Goal: Browse casually: Explore the website without a specific task or goal

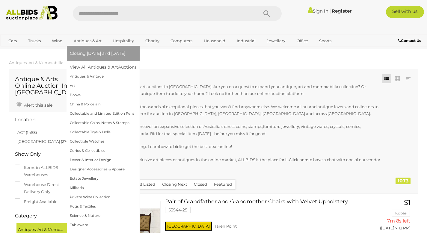
click at [88, 40] on link "Antiques & Art" at bounding box center [88, 41] width 36 height 10
click at [88, 68] on link "View All Antiques & Art Auctions" at bounding box center [105, 67] width 71 height 9
click at [92, 69] on link "View All Antiques & Art Auctions" at bounding box center [105, 67] width 71 height 9
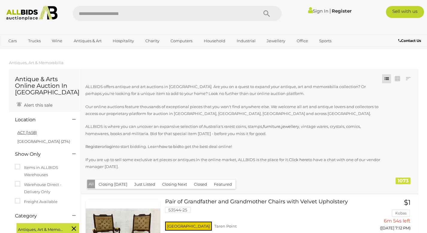
click at [22, 132] on link "ACT (1458)" at bounding box center [26, 132] width 19 height 5
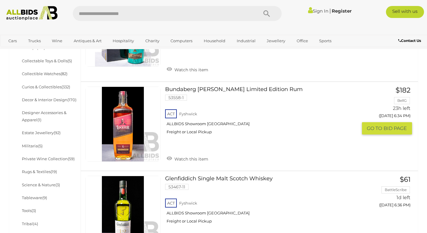
scroll to position [292, 0]
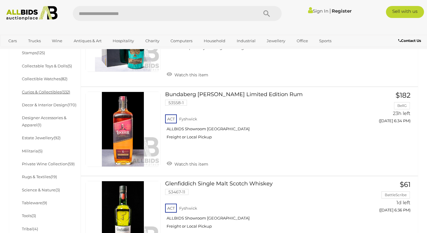
click at [43, 93] on link "Curios & Collectibles (332)" at bounding box center [46, 92] width 48 height 5
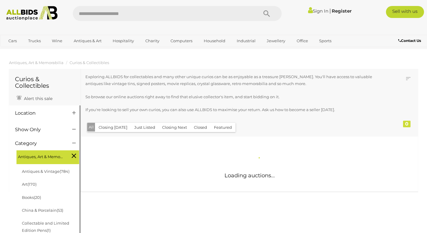
click at [72, 113] on icon at bounding box center [74, 113] width 4 height 6
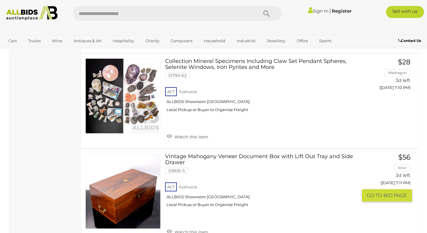
scroll to position [4602, 0]
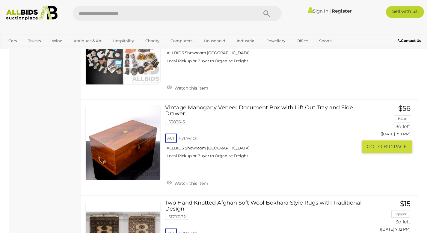
click at [241, 105] on link "Vintage Mahogany Veneer Document Box with Lift Out Tray and Side Drawer 53836-5…" at bounding box center [264, 134] width 188 height 58
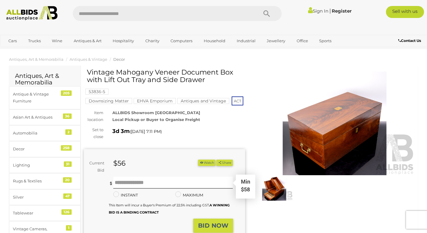
scroll to position [75, 0]
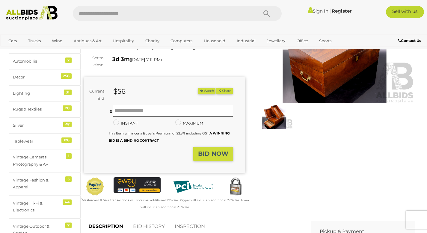
click at [279, 119] on img at bounding box center [274, 117] width 37 height 24
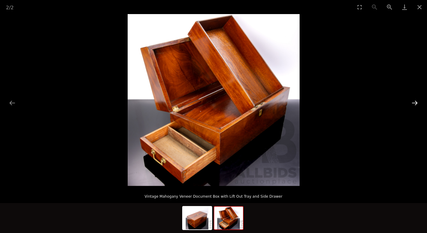
click at [418, 102] on button "Next slide" at bounding box center [415, 103] width 13 height 12
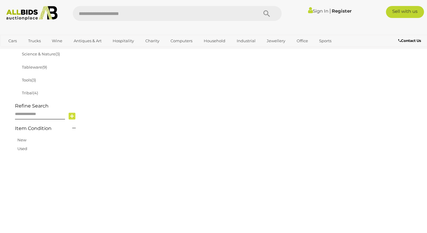
scroll to position [140, 0]
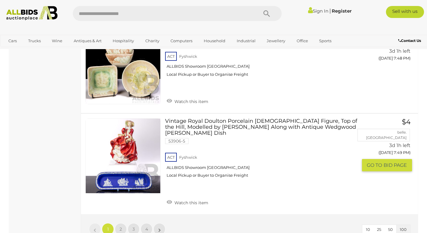
scroll to position [9362, 0]
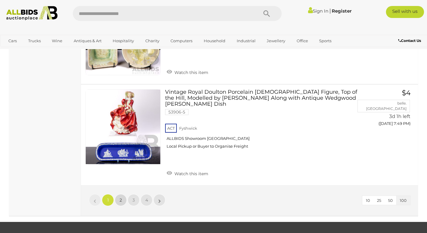
click at [123, 194] on link "2" at bounding box center [121, 200] width 12 height 12
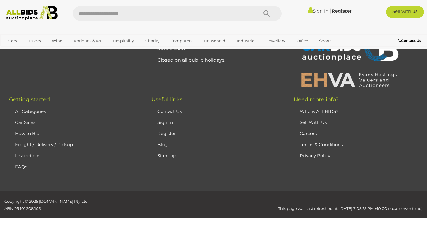
scroll to position [87, 0]
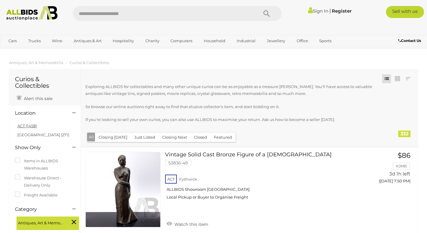
click at [25, 127] on link "ACT (1458)" at bounding box center [26, 126] width 19 height 5
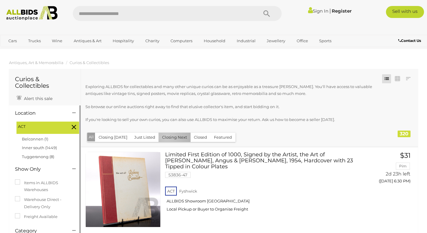
click at [166, 137] on button "Closing Next" at bounding box center [175, 137] width 32 height 9
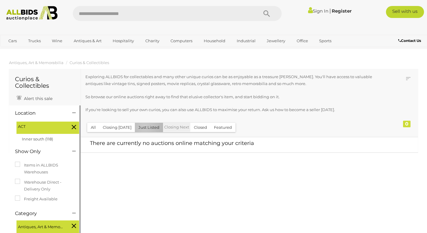
click at [143, 127] on button "Just Listed" at bounding box center [149, 127] width 28 height 9
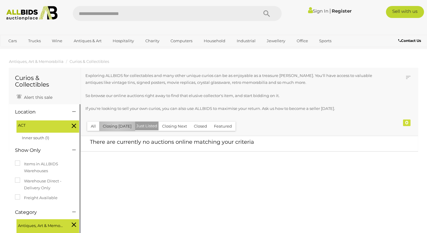
click at [117, 126] on button "Closing Today" at bounding box center [117, 126] width 36 height 9
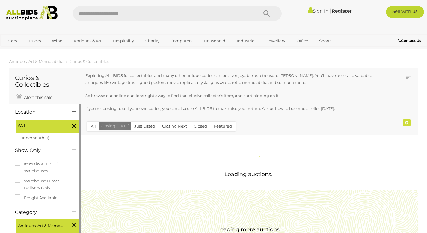
scroll to position [0, 0]
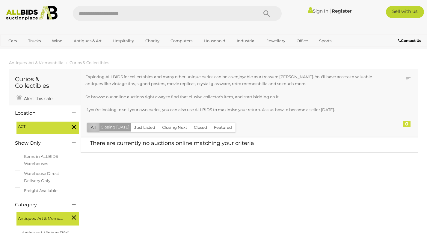
click at [94, 127] on button "All" at bounding box center [93, 127] width 12 height 9
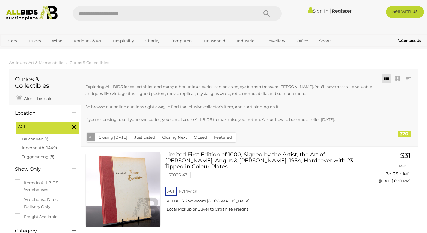
scroll to position [4629, 0]
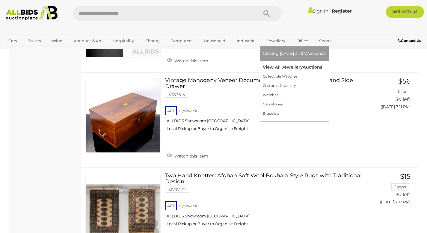
click at [279, 67] on link "View All Jewellery Auctions" at bounding box center [294, 67] width 63 height 9
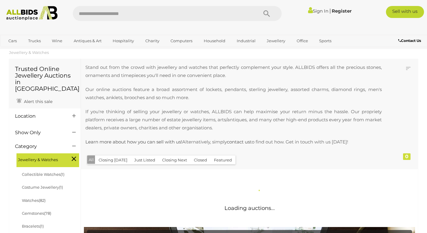
scroll to position [16, 0]
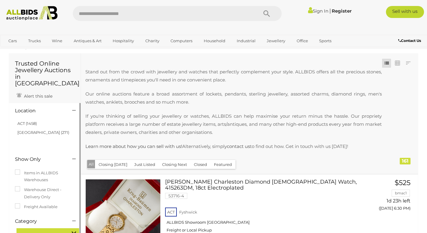
click at [30, 66] on h1 "Trusted Online Jewellery Auctions in [GEOGRAPHIC_DATA]" at bounding box center [45, 73] width 60 height 26
click at [31, 108] on h4 "Location" at bounding box center [39, 110] width 48 height 5
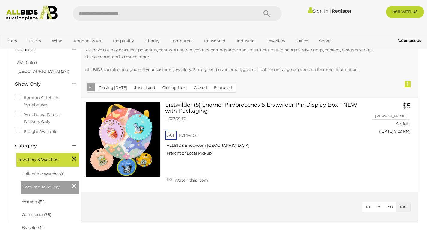
scroll to position [57, 0]
click at [200, 88] on button "Closed" at bounding box center [200, 87] width 20 height 9
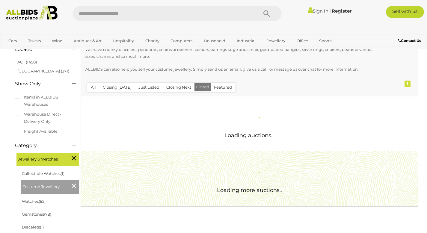
scroll to position [0, 0]
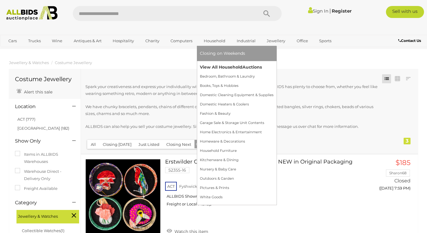
click at [216, 65] on link "View All Household Auctions" at bounding box center [237, 67] width 74 height 9
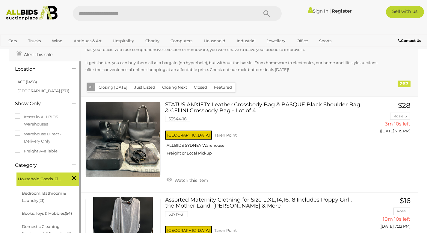
scroll to position [43, 0]
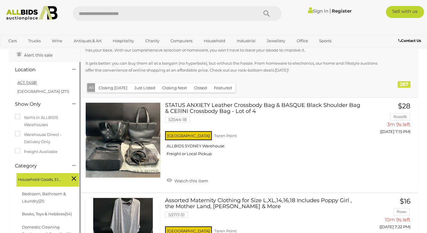
click at [23, 82] on link "ACT (1458)" at bounding box center [26, 82] width 19 height 5
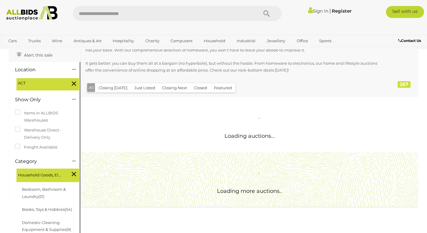
scroll to position [0, 0]
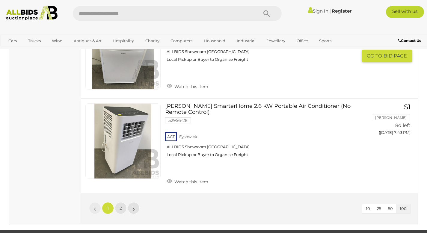
scroll to position [8934, 0]
